Goal: Task Accomplishment & Management: Manage account settings

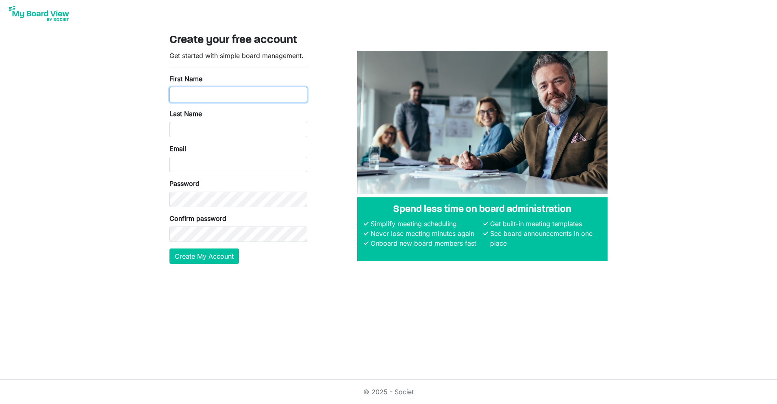
click at [219, 94] on input "First Name" at bounding box center [238, 94] width 138 height 15
type input "Steve"
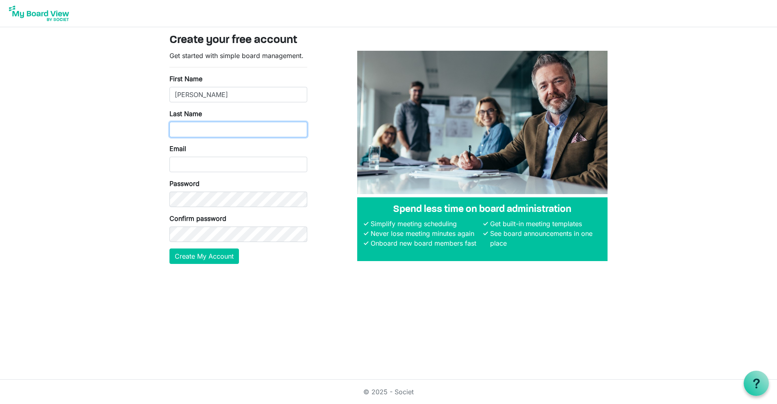
type input "Roukema"
type input "Steve@m2w2.com"
click at [169, 249] on button "Create My Account" at bounding box center [203, 256] width 69 height 15
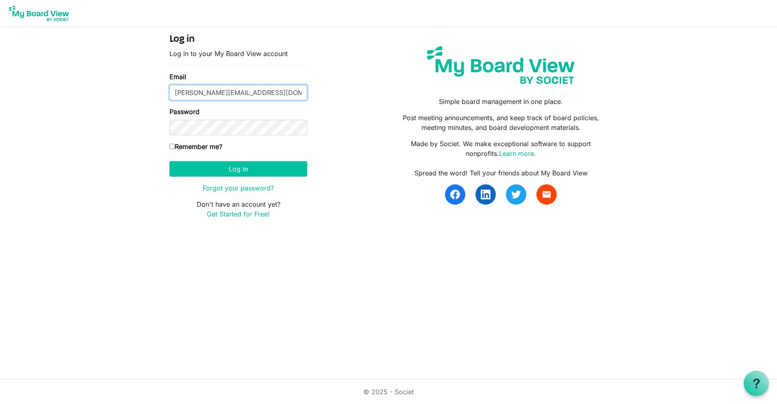
drag, startPoint x: 224, startPoint y: 93, endPoint x: 168, endPoint y: 93, distance: 56.1
click at [168, 93] on div "Log in Log in to your My Board View account Email Steve@m2w2.com Password Remem…" at bounding box center [238, 130] width 150 height 192
paste input "markku@kaci.io"
type input "markku@kaci.io"
click at [99, 161] on body "Log in Log in to your My Board View account Email markku@kaci.io Password Remem…" at bounding box center [388, 116] width 777 height 232
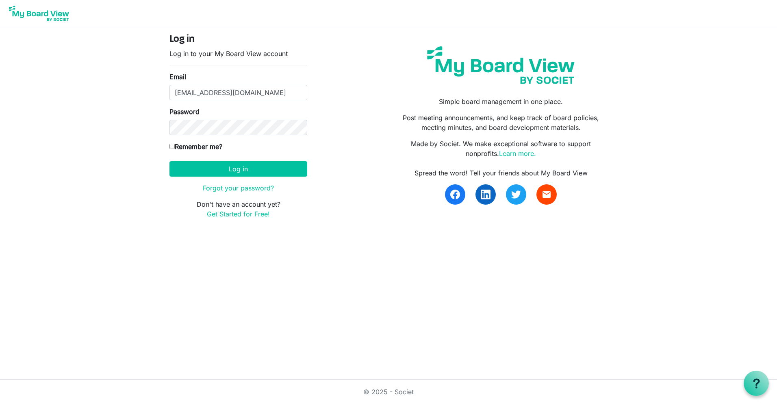
click at [172, 146] on input "Remember me?" at bounding box center [171, 146] width 5 height 5
checkbox input "true"
click at [236, 169] on button "Log in" at bounding box center [238, 168] width 138 height 15
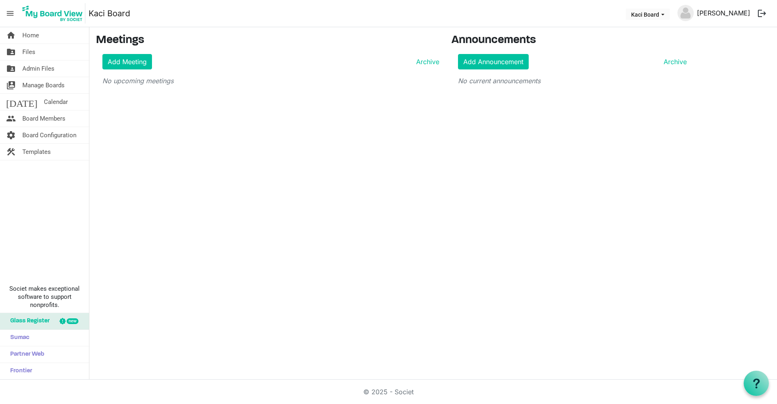
click at [708, 15] on link "Markku Kostamo" at bounding box center [723, 13] width 60 height 16
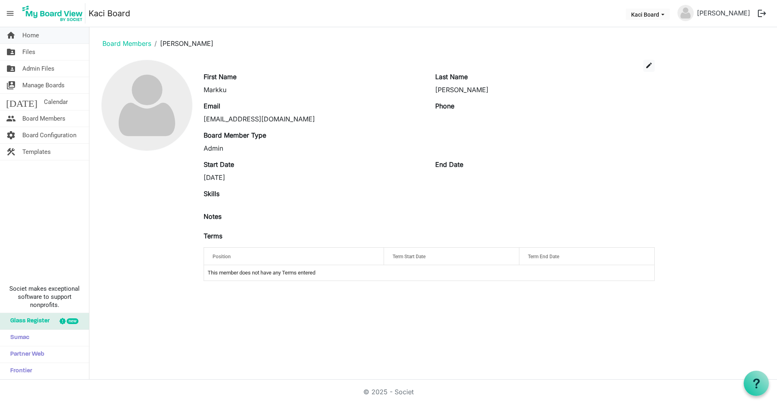
click at [36, 37] on span "Home" at bounding box center [30, 35] width 17 height 16
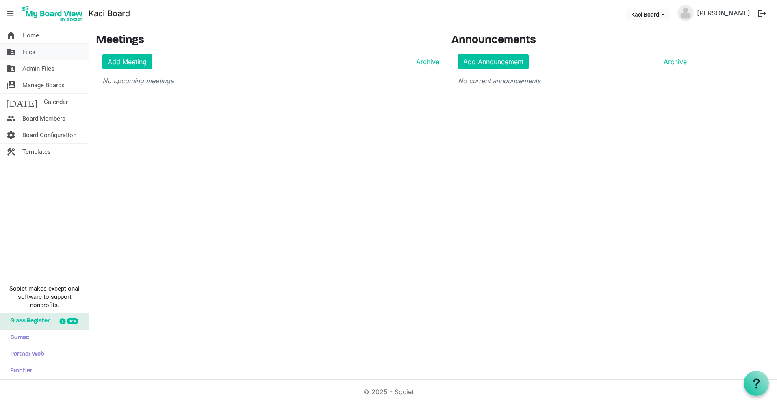
click at [32, 53] on span "Files" at bounding box center [28, 52] width 13 height 16
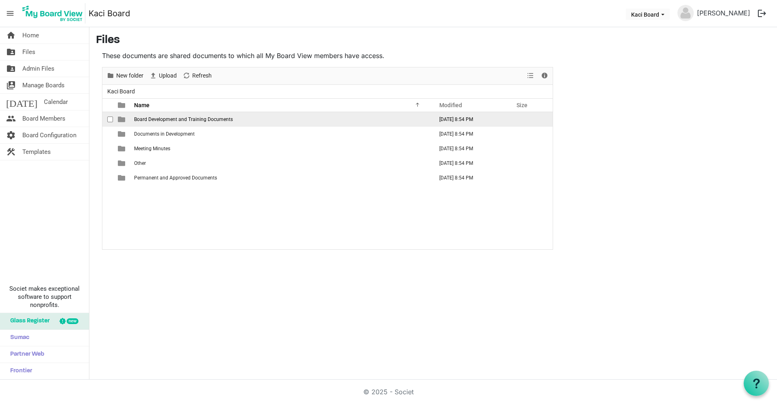
click at [168, 119] on span "Board Development and Training Documents" at bounding box center [183, 120] width 99 height 6
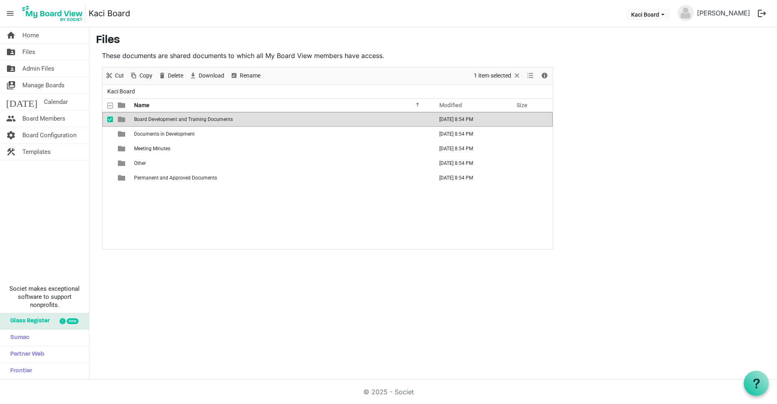
click at [137, 120] on span "Board Development and Training Documents" at bounding box center [183, 120] width 99 height 6
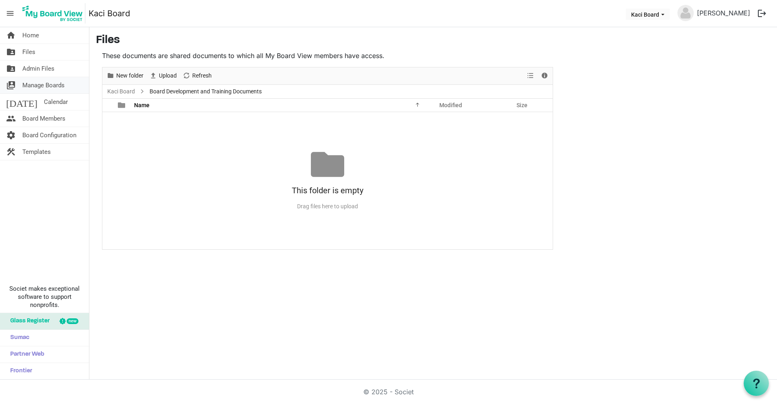
click at [48, 83] on span "Manage Boards" at bounding box center [43, 85] width 42 height 16
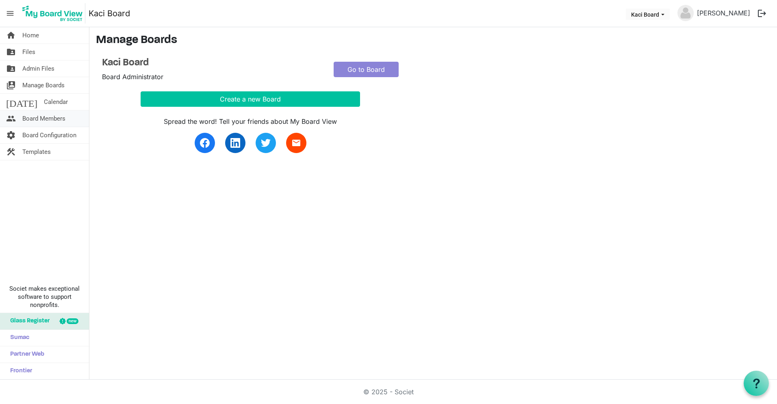
click at [44, 118] on span "Board Members" at bounding box center [43, 118] width 43 height 16
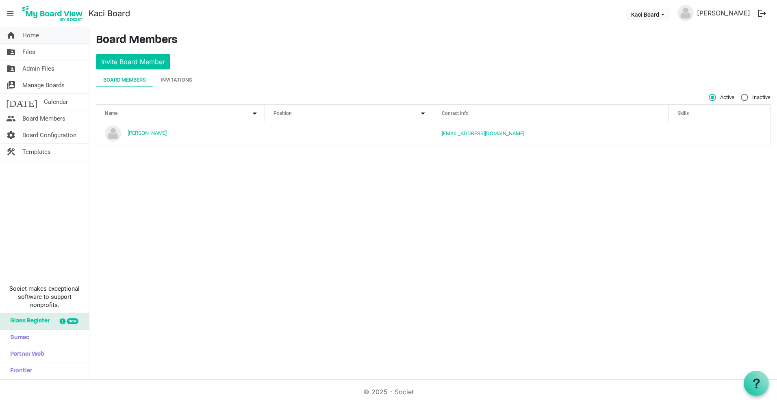
click at [36, 37] on span "Home" at bounding box center [30, 35] width 17 height 16
